Goal: Task Accomplishment & Management: Manage account settings

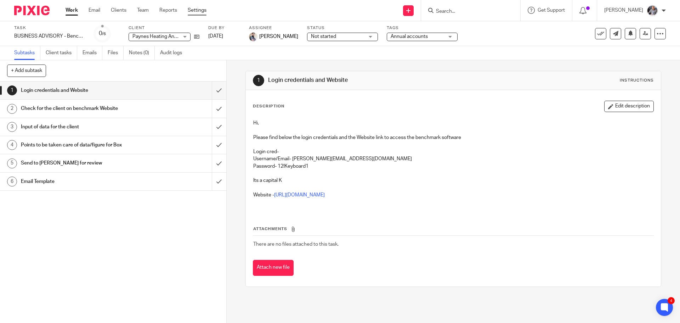
click at [194, 11] on link "Settings" at bounding box center [197, 10] width 19 height 7
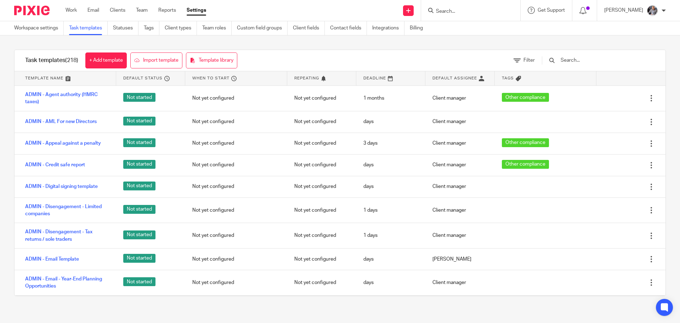
click at [580, 59] on input "text" at bounding box center [601, 60] width 83 height 8
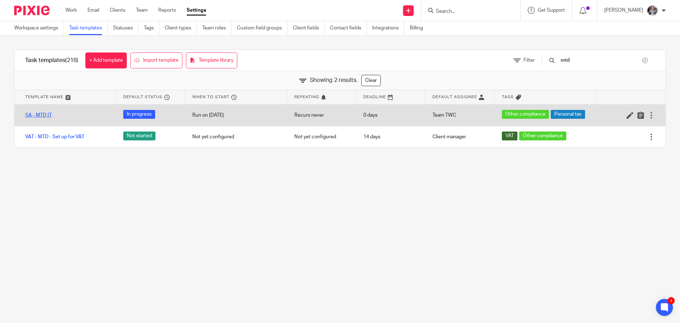
type input "mtd"
click at [35, 113] on link "SA - MTD IT" at bounding box center [38, 115] width 27 height 7
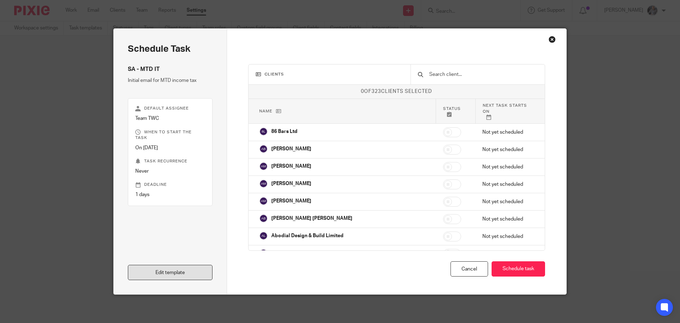
click at [191, 273] on link "Edit template" at bounding box center [170, 272] width 85 height 15
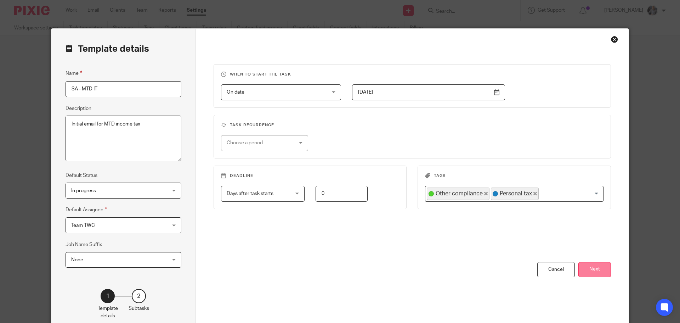
click at [587, 270] on button "Next" at bounding box center [594, 269] width 33 height 15
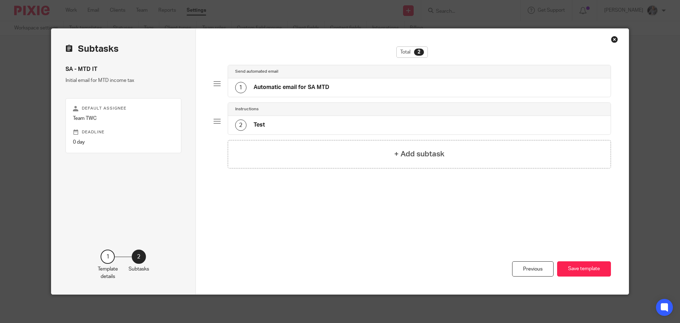
click at [277, 81] on div "1 Automatic email for SA MTD" at bounding box center [419, 87] width 383 height 18
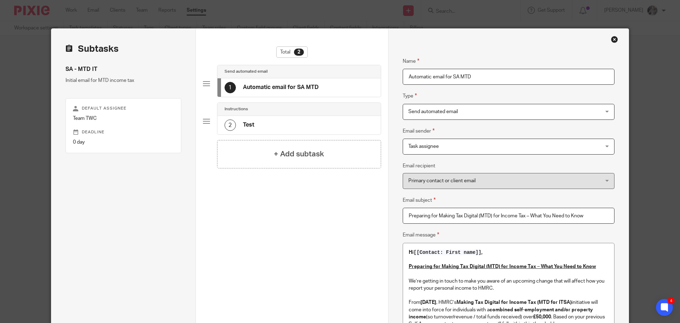
click at [244, 127] on h4 "Test" at bounding box center [248, 124] width 11 height 7
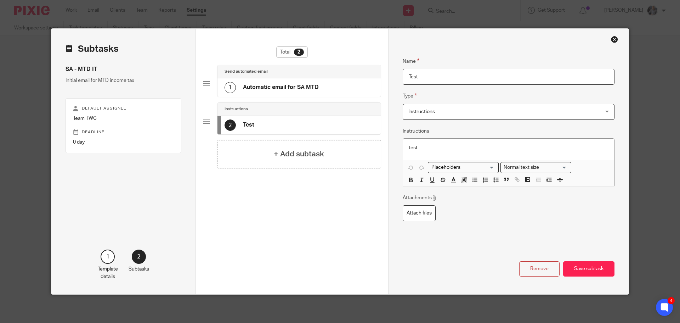
click at [285, 92] on div "1 Automatic email for SA MTD" at bounding box center [271, 87] width 94 height 11
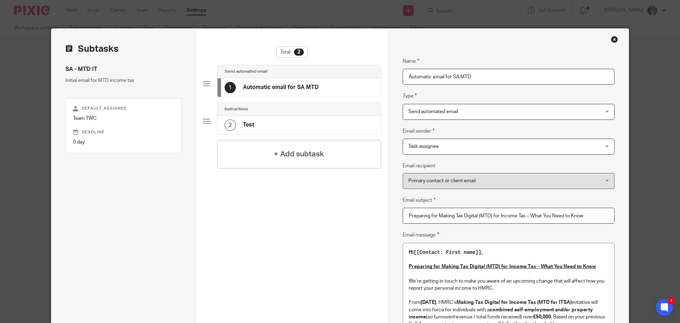
click at [443, 114] on span "Send automated email" at bounding box center [490, 111] width 165 height 15
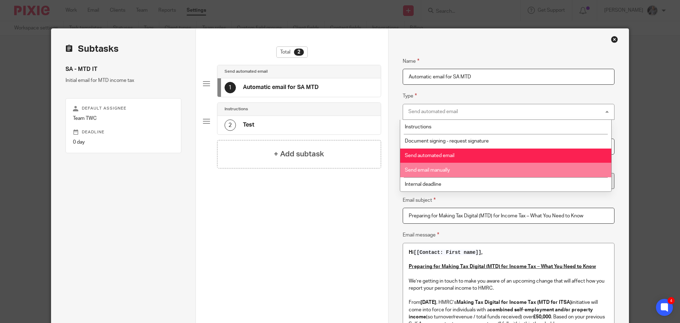
click at [443, 165] on li "Send email manually" at bounding box center [505, 170] width 211 height 15
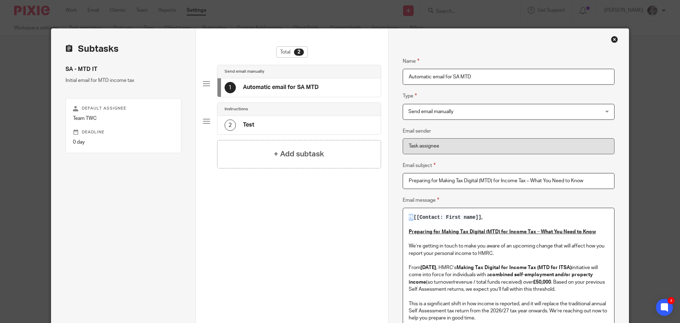
drag, startPoint x: 410, startPoint y: 217, endPoint x: 404, endPoint y: 216, distance: 6.5
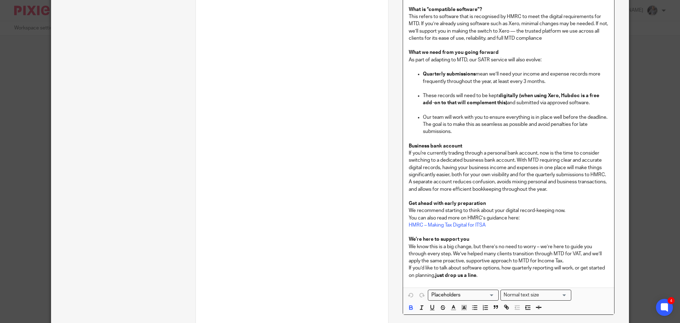
scroll to position [546, 0]
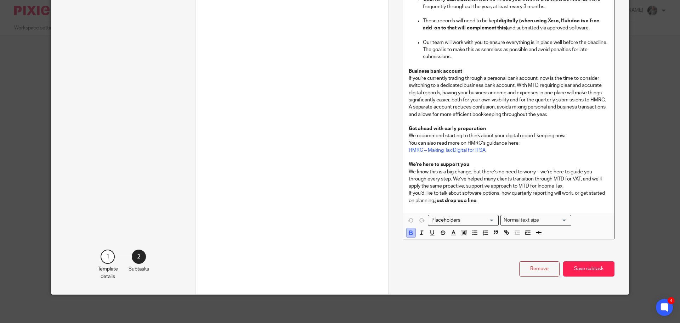
click at [408, 229] on icon "button" at bounding box center [411, 232] width 6 height 6
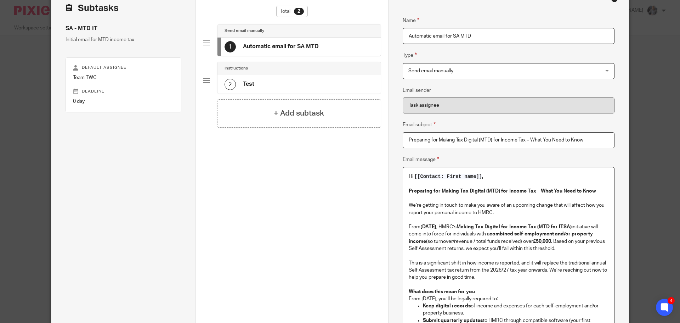
scroll to position [0, 0]
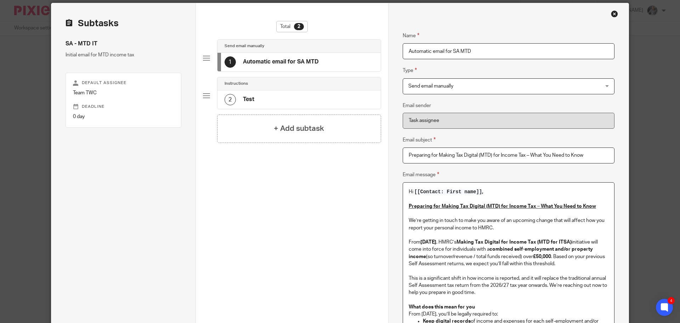
scroll to position [36, 0]
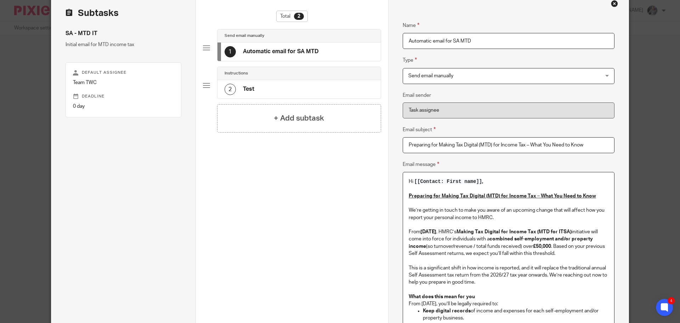
click at [539, 194] on u "Preparing for Making Tax Digital (MTD) for Income Tax – What You Need to Know" at bounding box center [502, 195] width 187 height 5
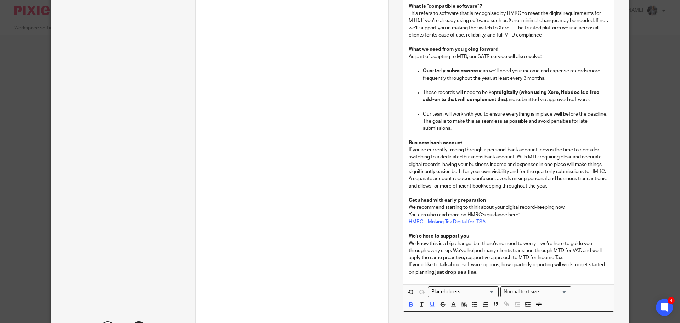
scroll to position [496, 0]
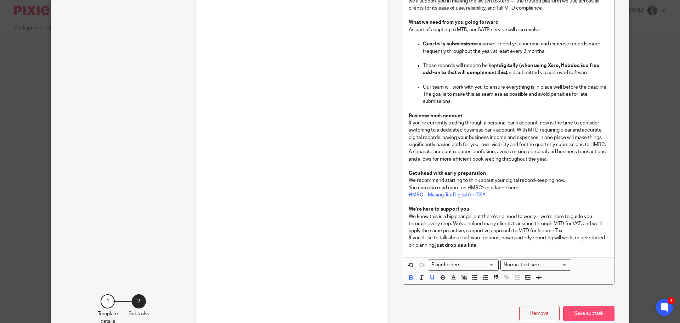
click at [590, 308] on button "Save subtask" at bounding box center [588, 313] width 51 height 15
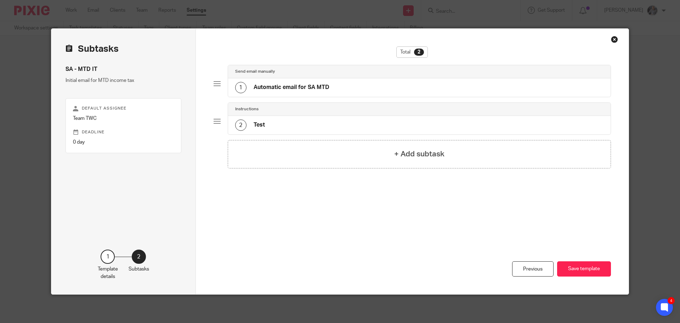
click at [611, 41] on div "Close this dialog window" at bounding box center [614, 39] width 7 height 7
click at [582, 265] on button "Save template" at bounding box center [584, 268] width 54 height 15
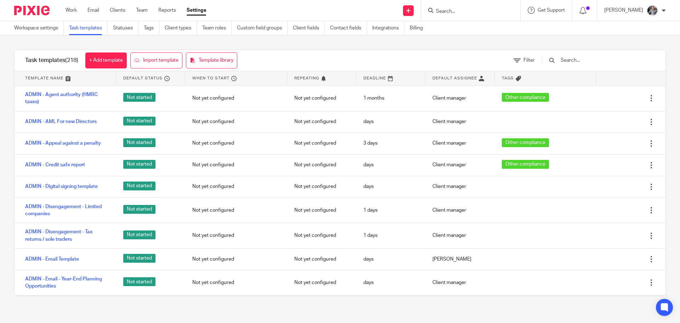
click at [593, 60] on input "text" at bounding box center [601, 60] width 83 height 8
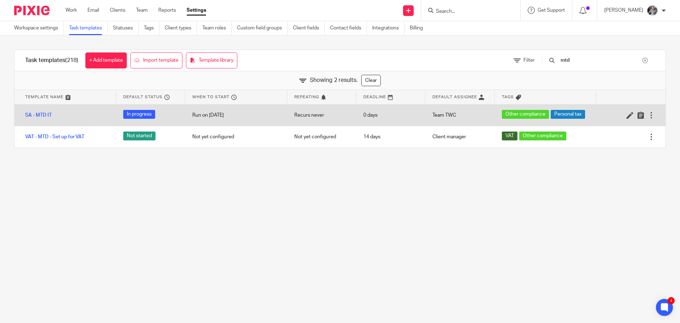
type input "mtd"
click at [648, 114] on div at bounding box center [651, 115] width 7 height 7
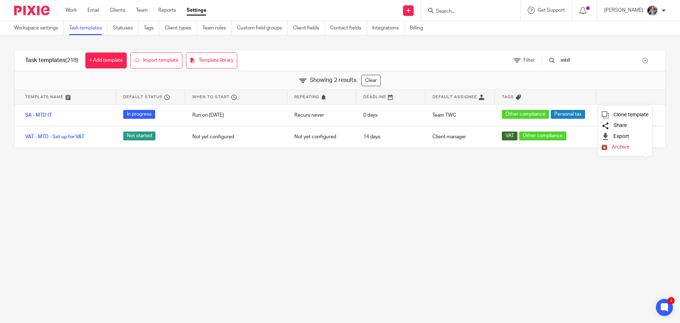
click at [627, 124] on span "Share" at bounding box center [619, 125] width 13 height 5
click at [483, 208] on main "Workspace settings Task templates Statuses Tags Client types Team roles Custom …" at bounding box center [340, 161] width 680 height 323
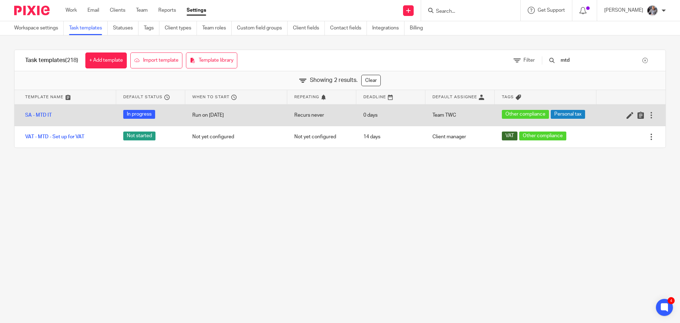
drag, startPoint x: 361, startPoint y: 197, endPoint x: 311, endPoint y: 119, distance: 92.9
click at [360, 197] on main "Workspace settings Task templates Statuses Tags Client types Team roles Custom …" at bounding box center [340, 161] width 680 height 323
